Goal: Task Accomplishment & Management: Manage account settings

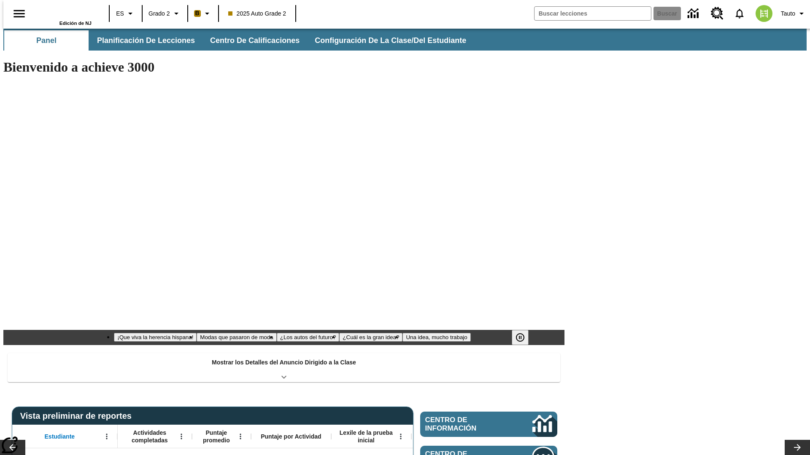
type input "-1"
click at [382, 40] on button "Configuración de la clase/del estudiante" at bounding box center [391, 40] width 166 height 20
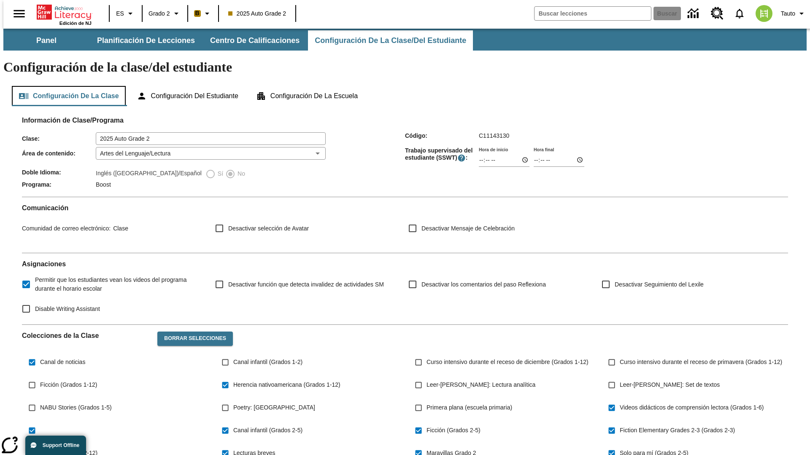
click at [66, 86] on button "Configuración de la clase" at bounding box center [69, 96] width 114 height 20
type input "17:35"
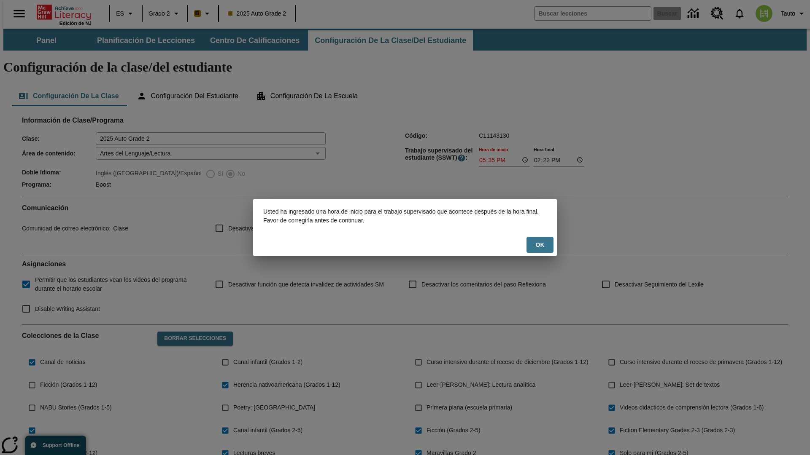
scroll to position [124, 0]
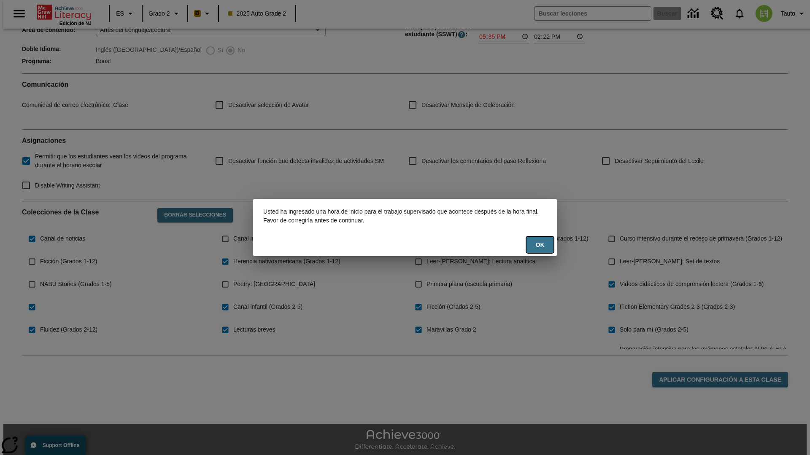
click at [540, 245] on button "OK" at bounding box center [539, 245] width 27 height 16
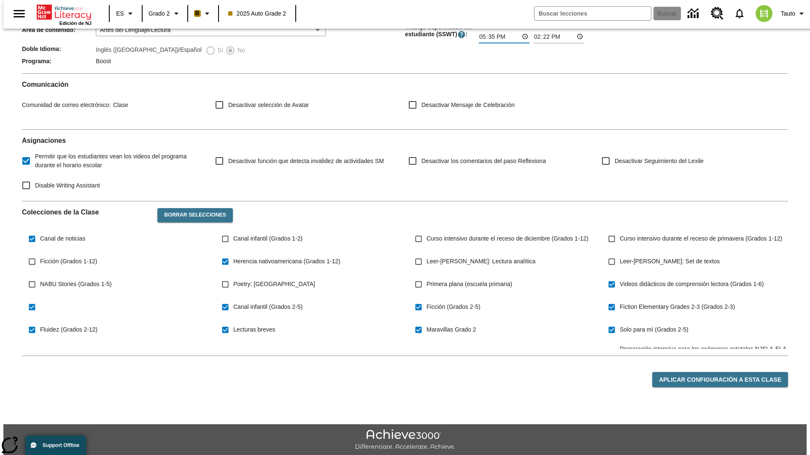
type input "17:35"
click at [725, 372] on button "Aplicar configuración a esta clase" at bounding box center [720, 380] width 136 height 16
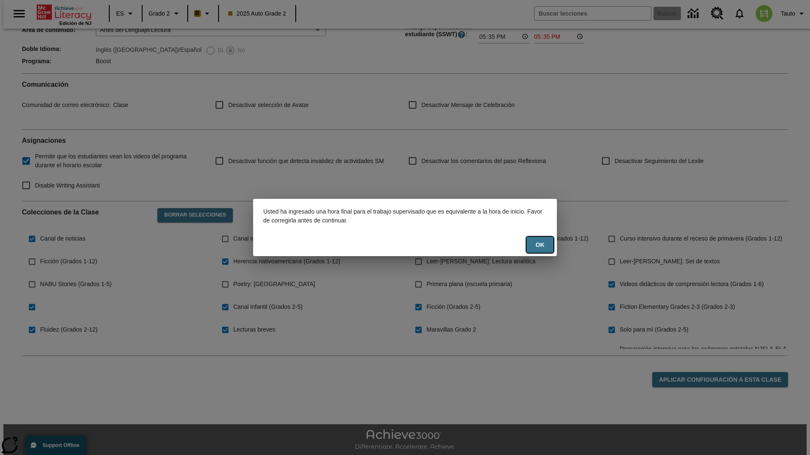
click at [540, 245] on button "OK" at bounding box center [539, 245] width 27 height 16
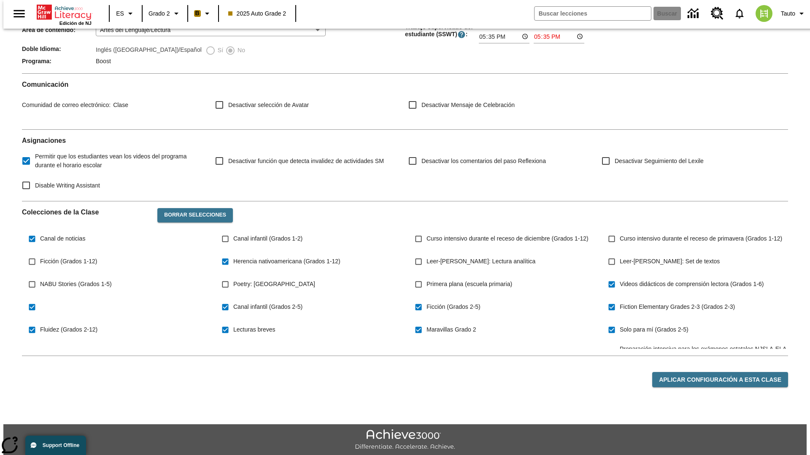
type input "23:35"
type input "23:36"
click at [725, 372] on button "Aplicar configuración a esta clase" at bounding box center [720, 380] width 136 height 16
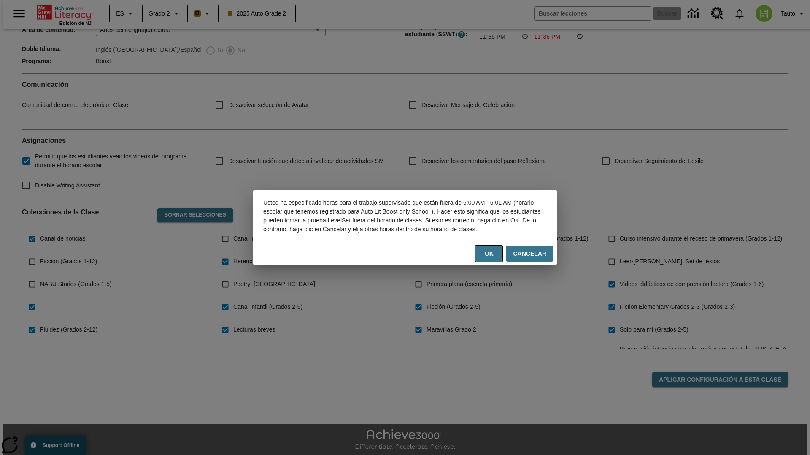
click at [492, 258] on button "OK" at bounding box center [488, 254] width 27 height 16
